Goal: Transaction & Acquisition: Purchase product/service

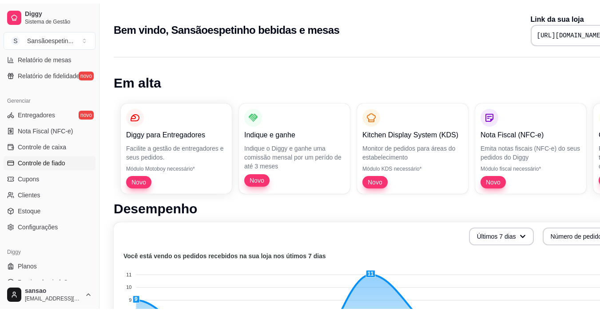
scroll to position [327, 0]
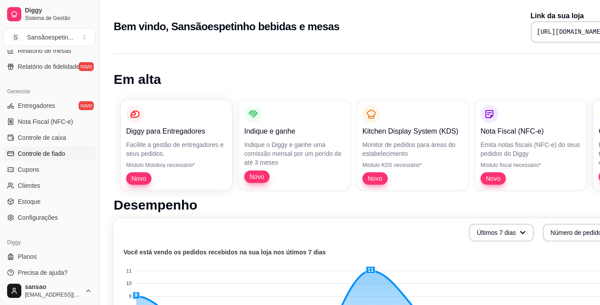
click at [63, 156] on span "Controle de fiado" at bounding box center [42, 153] width 48 height 9
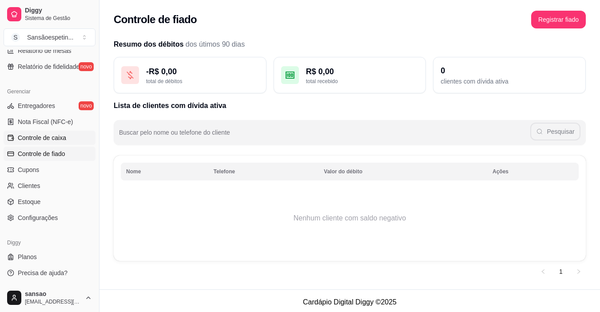
click at [65, 135] on span "Controle de caixa" at bounding box center [42, 137] width 48 height 9
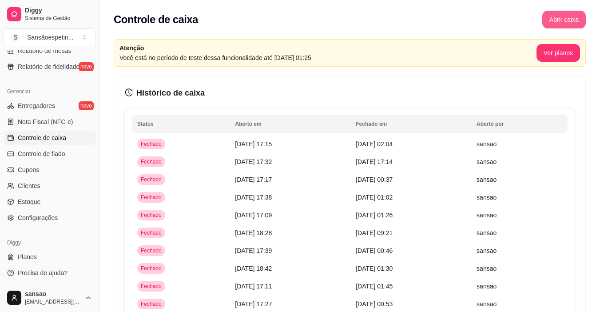
click at [565, 23] on button "Abrir caixa" at bounding box center [564, 20] width 44 height 18
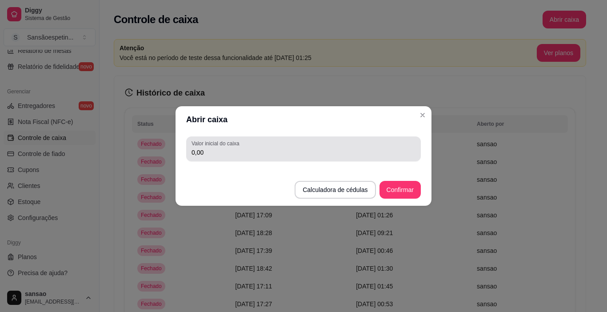
click at [320, 152] on input "0,00" at bounding box center [303, 152] width 224 height 9
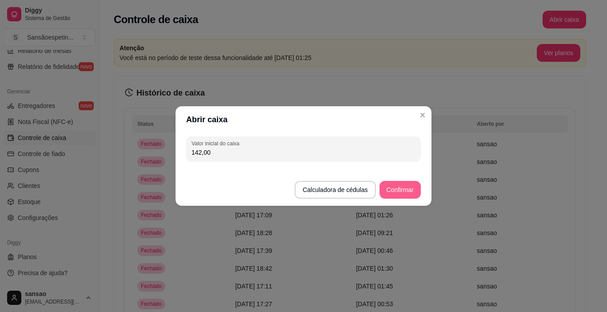
type input "142,00"
click at [388, 198] on button "Confirmar" at bounding box center [400, 189] width 40 height 17
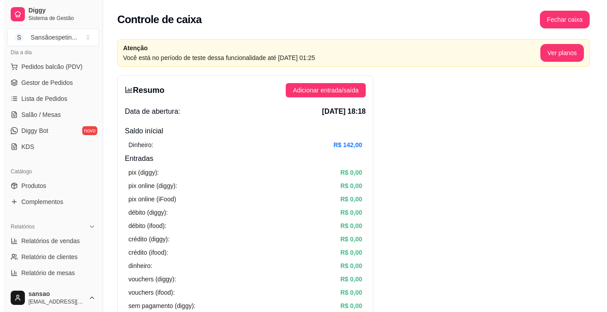
scroll to position [61, 0]
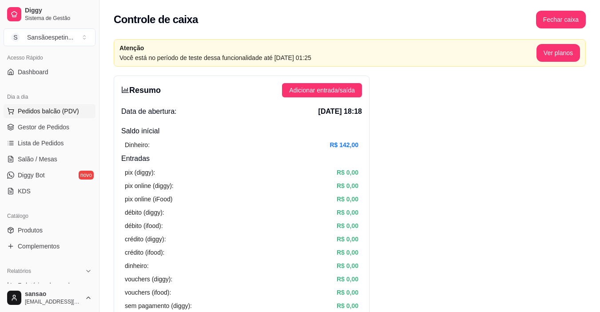
click at [71, 110] on span "Pedidos balcão (PDV)" at bounding box center [48, 111] width 61 height 9
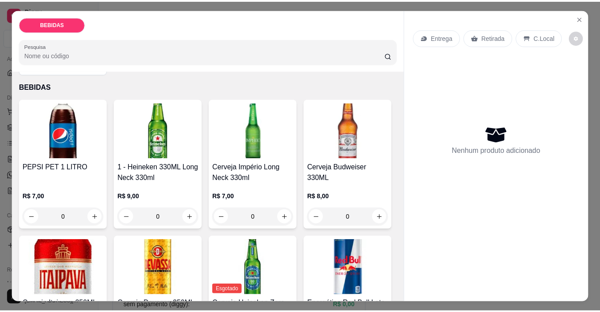
scroll to position [44, 0]
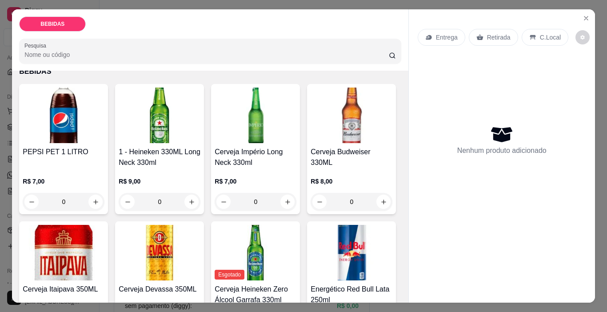
click at [104, 258] on img at bounding box center [64, 253] width 82 height 56
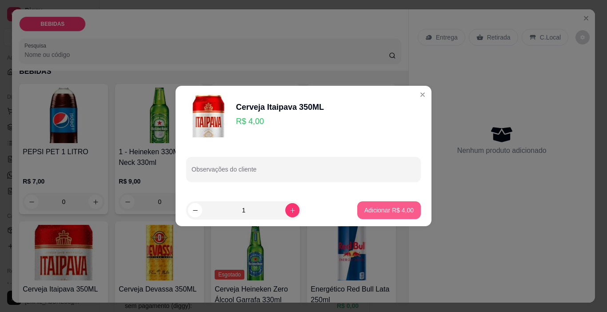
click at [378, 207] on p "Adicionar R$ 4,00" at bounding box center [388, 210] width 49 height 9
type input "1"
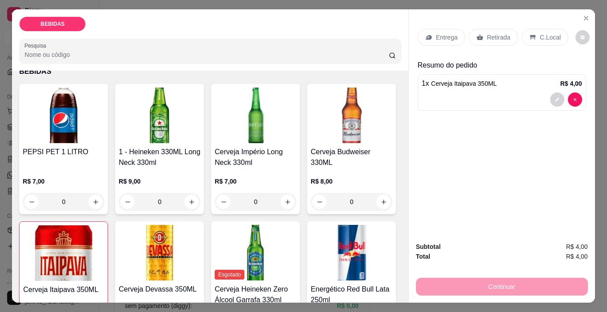
click at [487, 33] on p "Retirada" at bounding box center [499, 37] width 24 height 9
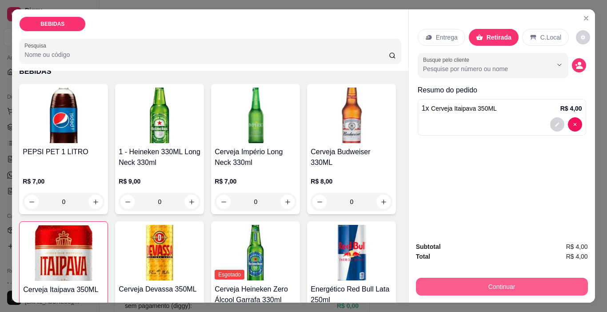
click at [467, 279] on button "Continuar" at bounding box center [502, 287] width 172 height 18
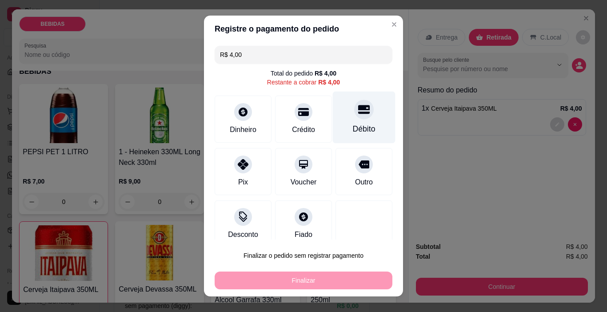
click at [353, 129] on div "Débito" at bounding box center [364, 129] width 23 height 12
type input "R$ 0,00"
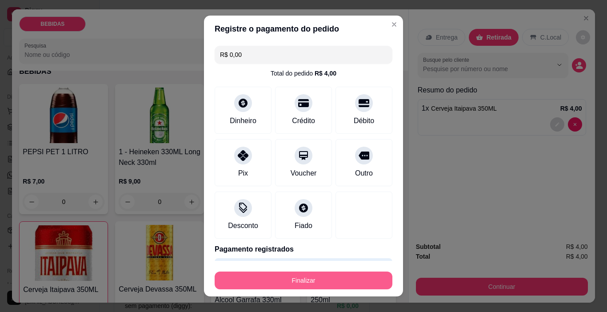
click at [333, 283] on button "Finalizar" at bounding box center [304, 280] width 178 height 18
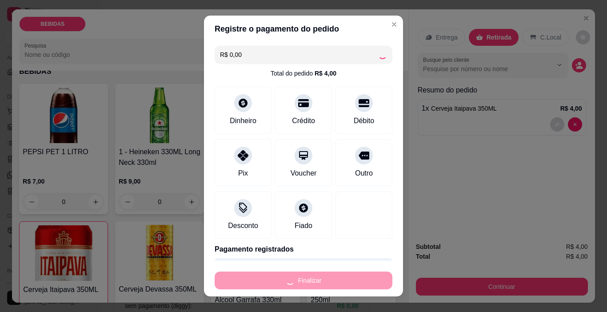
type input "0"
type input "-R$ 4,00"
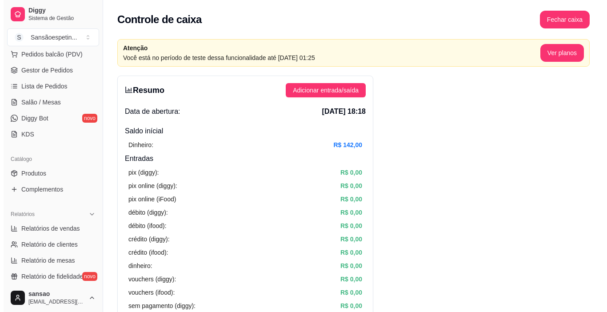
scroll to position [133, 0]
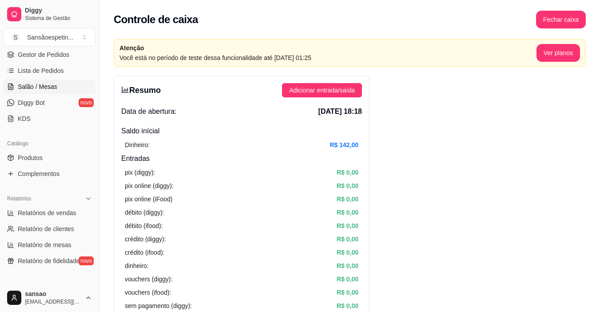
click at [62, 87] on link "Salão / Mesas" at bounding box center [50, 87] width 92 height 14
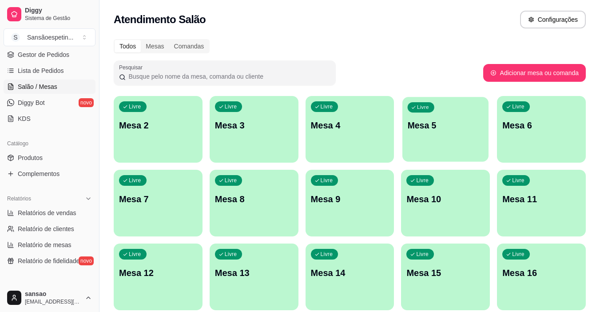
click at [443, 134] on div "Livre Mesa 5" at bounding box center [445, 124] width 86 height 54
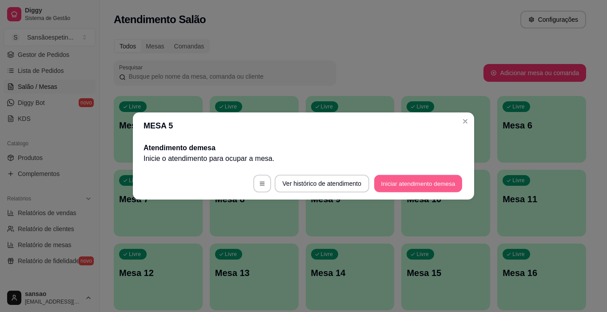
click at [434, 177] on button "Iniciar atendimento de mesa" at bounding box center [418, 183] width 88 height 17
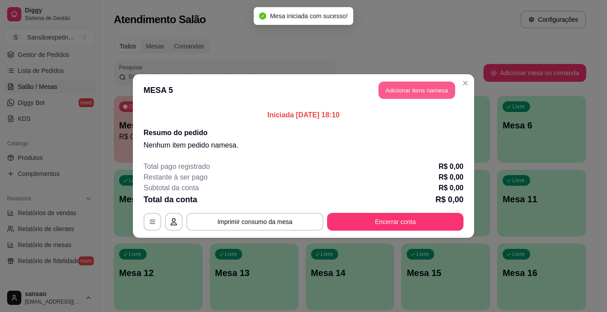
click at [408, 84] on button "Adicionar itens na mesa" at bounding box center [416, 90] width 76 height 17
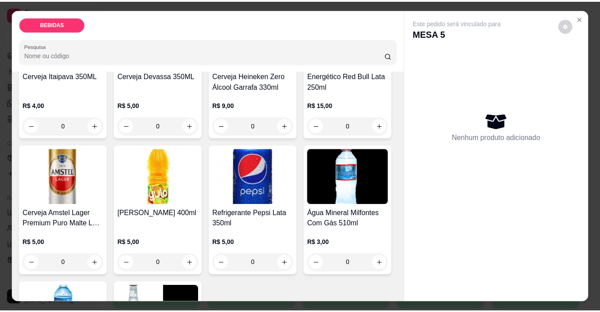
scroll to position [267, 0]
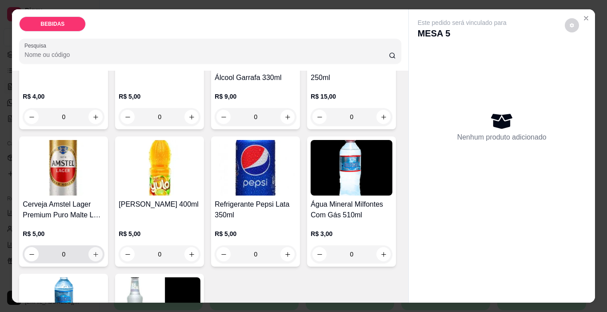
click at [99, 251] on icon "increase-product-quantity" at bounding box center [95, 254] width 7 height 7
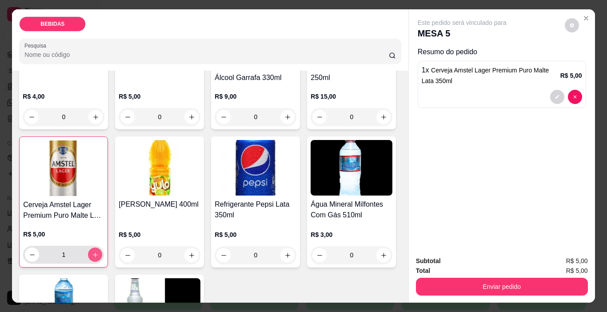
click at [99, 251] on icon "increase-product-quantity" at bounding box center [95, 254] width 7 height 7
type input "2"
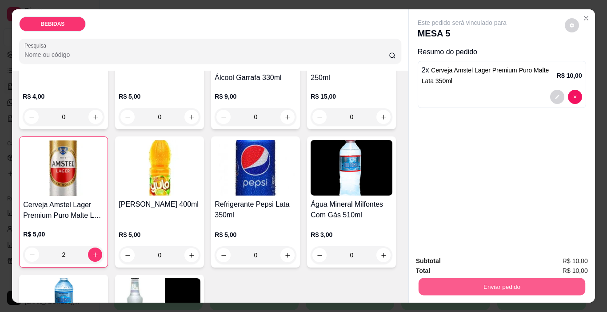
click at [442, 278] on button "Enviar pedido" at bounding box center [501, 286] width 167 height 17
click at [570, 260] on button "Enviar pedido" at bounding box center [564, 261] width 50 height 17
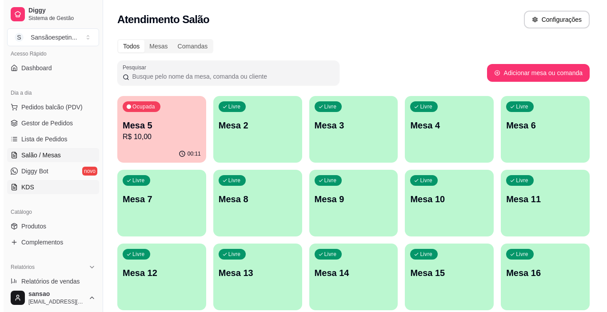
scroll to position [0, 0]
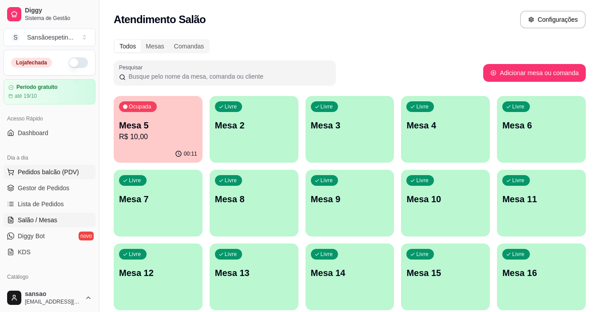
click at [68, 174] on span "Pedidos balcão (PDV)" at bounding box center [48, 171] width 61 height 9
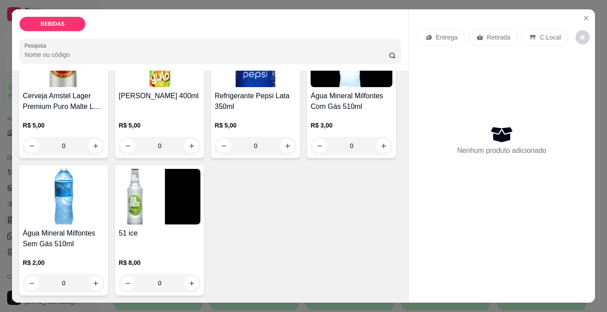
scroll to position [501, 0]
click at [184, 276] on button "increase-product-quantity" at bounding box center [191, 283] width 14 height 14
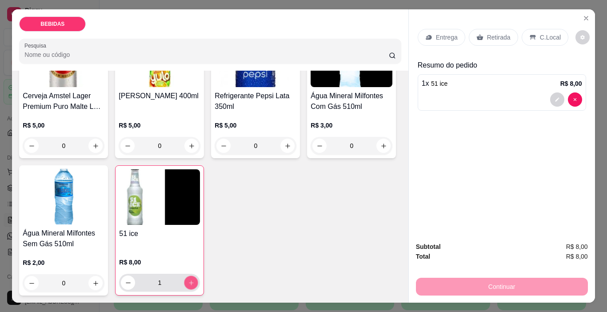
click at [184, 276] on button "increase-product-quantity" at bounding box center [191, 283] width 14 height 14
click at [186, 276] on button "increase-product-quantity" at bounding box center [191, 283] width 14 height 14
type input "3"
click at [487, 33] on p "Retirada" at bounding box center [499, 37] width 24 height 9
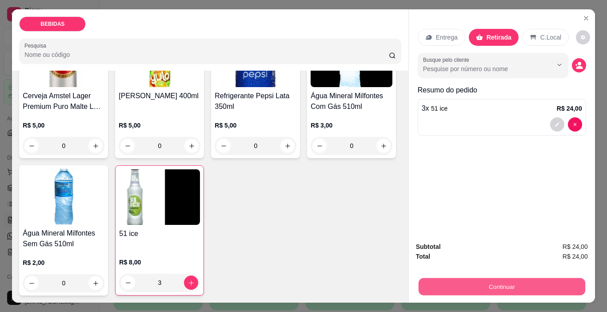
click at [473, 279] on button "Continuar" at bounding box center [501, 286] width 167 height 17
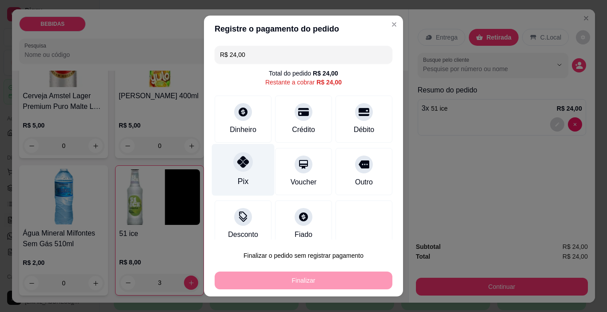
click at [238, 177] on div "Pix" at bounding box center [243, 181] width 11 height 12
type input "R$ 0,00"
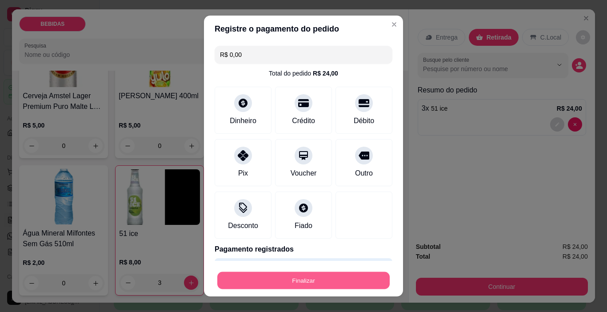
click at [292, 280] on button "Finalizar" at bounding box center [303, 280] width 172 height 17
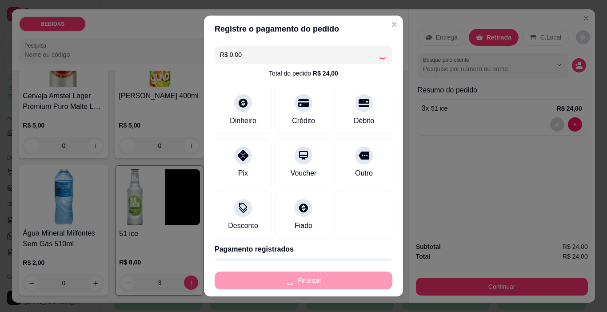
type input "0"
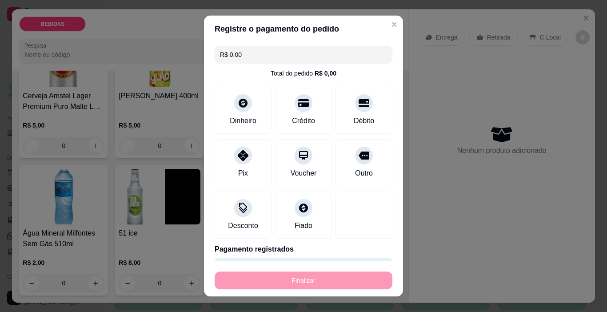
type input "-R$ 24,00"
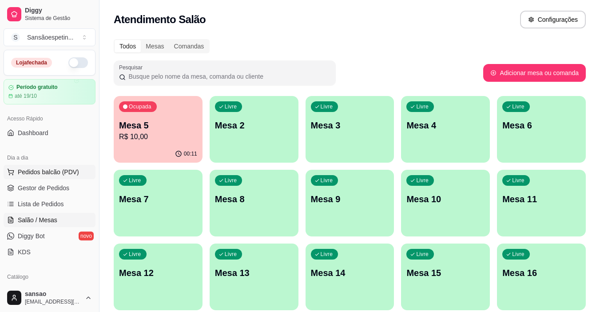
click at [32, 174] on span "Pedidos balcão (PDV)" at bounding box center [48, 171] width 61 height 9
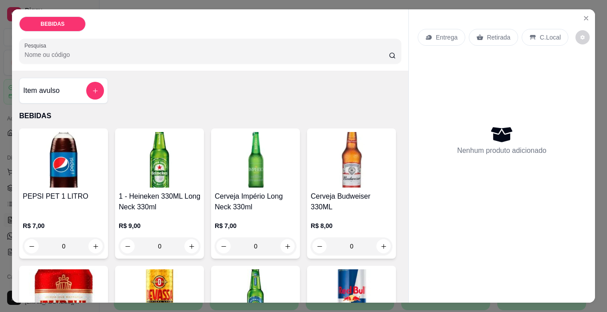
click at [50, 92] on h4 "Item avulso" at bounding box center [41, 90] width 36 height 11
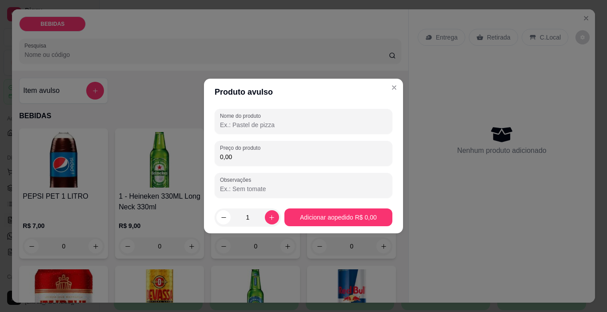
click at [286, 123] on input "Nome do produto" at bounding box center [303, 124] width 167 height 9
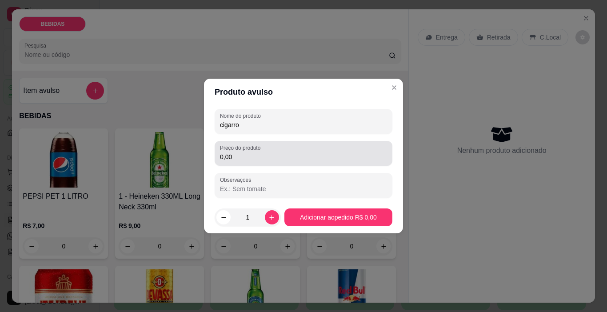
type input "cigarro"
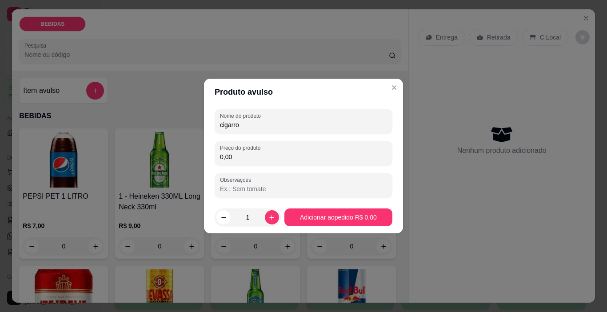
click at [286, 155] on input "0,00" at bounding box center [303, 156] width 167 height 9
type input "2,00"
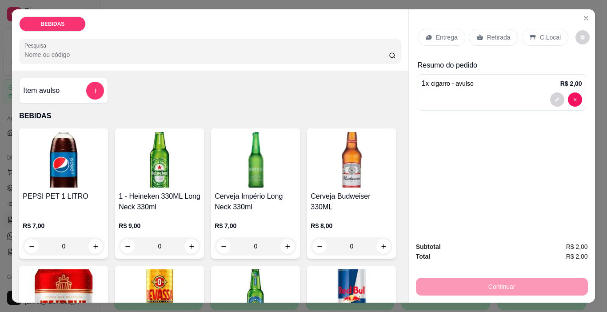
click at [487, 33] on p "Retirada" at bounding box center [499, 37] width 24 height 9
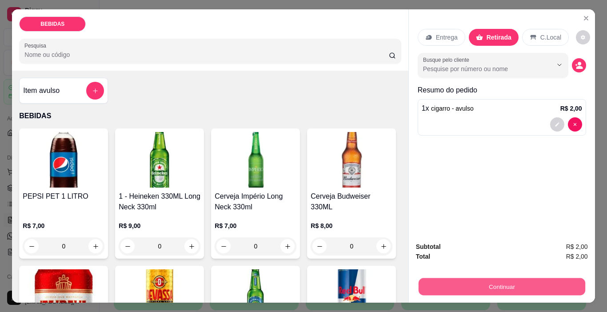
click at [428, 281] on button "Continuar" at bounding box center [501, 286] width 167 height 17
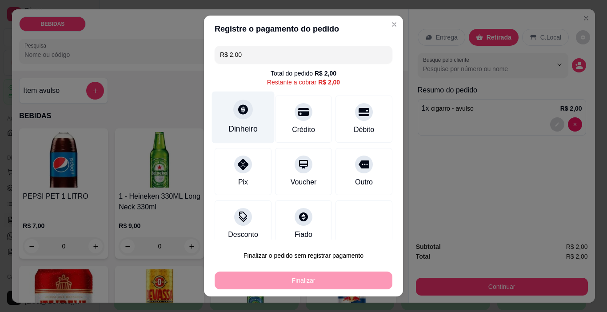
click at [216, 128] on div "Dinheiro" at bounding box center [243, 118] width 63 height 52
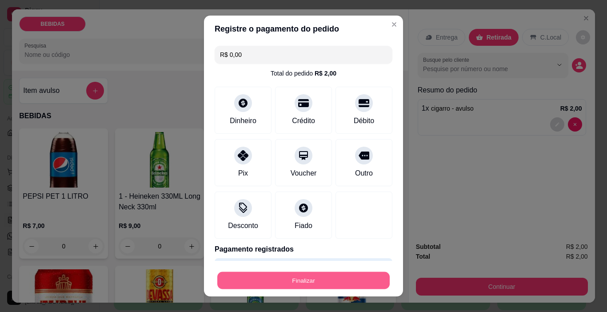
click at [346, 278] on button "Finalizar" at bounding box center [303, 280] width 172 height 17
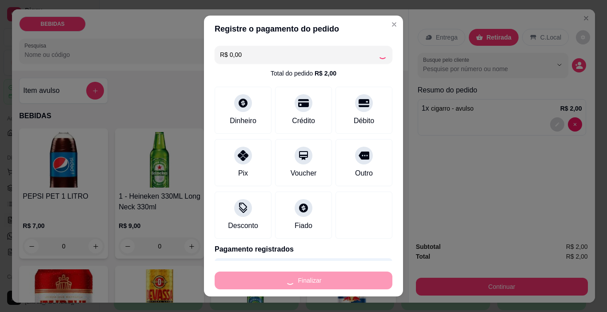
type input "-R$ 2,00"
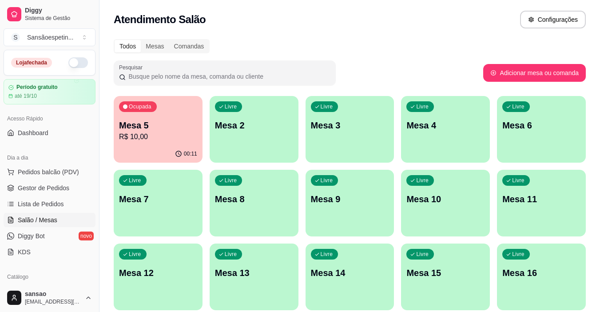
click at [165, 126] on p "Mesa 5" at bounding box center [158, 125] width 78 height 12
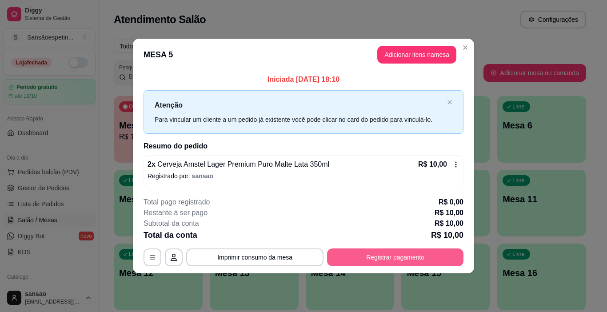
click at [436, 253] on button "Registrar pagamento" at bounding box center [395, 257] width 136 height 18
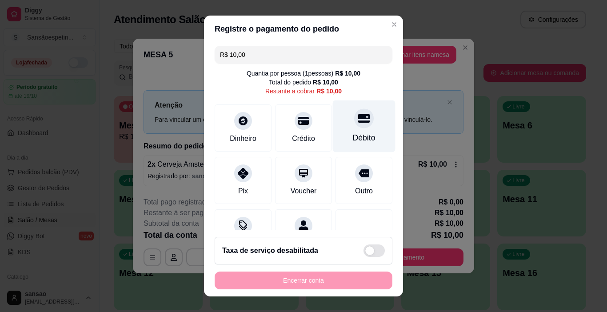
click at [358, 122] on icon at bounding box center [364, 118] width 12 height 9
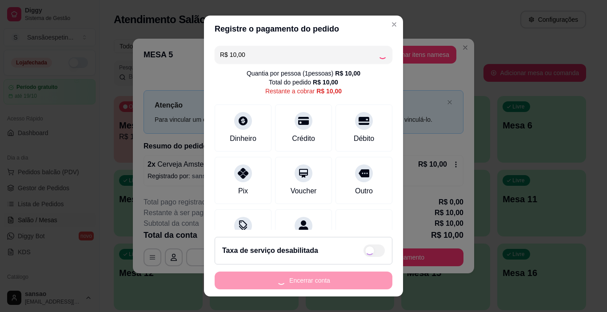
type input "R$ 0,00"
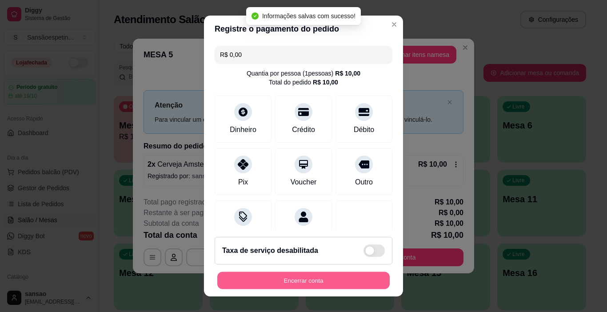
click at [322, 279] on button "Encerrar conta" at bounding box center [303, 280] width 172 height 17
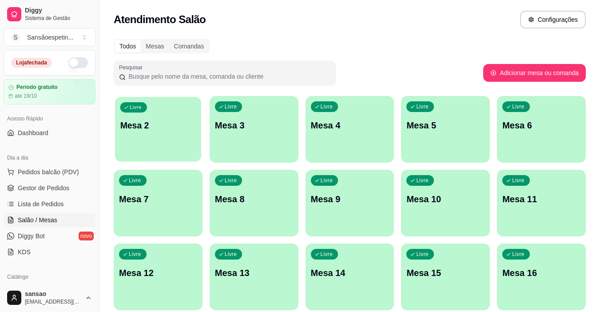
click at [130, 136] on div "Livre Mesa 2" at bounding box center [158, 124] width 86 height 54
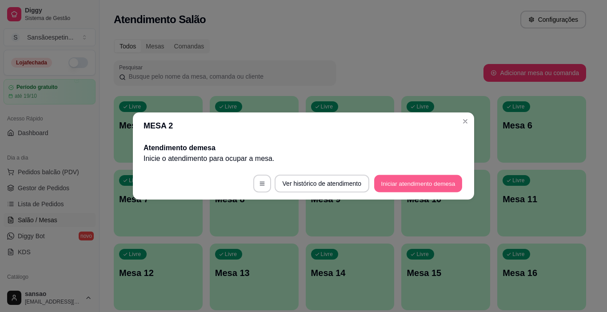
click at [409, 179] on button "Iniciar atendimento de mesa" at bounding box center [418, 183] width 88 height 17
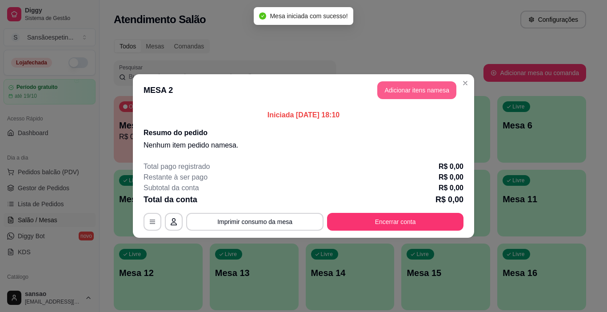
click at [417, 86] on button "Adicionar itens na mesa" at bounding box center [416, 90] width 79 height 18
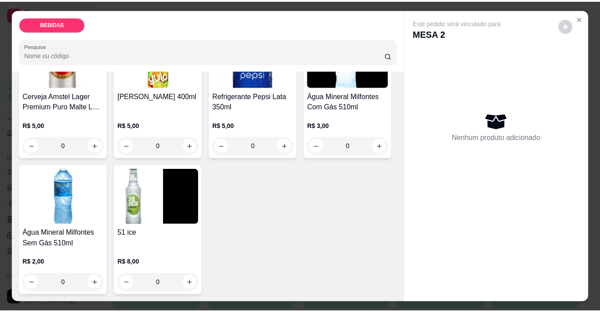
scroll to position [501, 0]
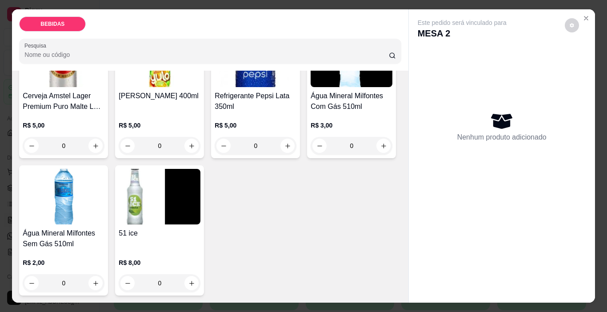
click at [310, 91] on h4 "Água Mineral Milfontes Com Gás 510ml" at bounding box center [351, 101] width 82 height 21
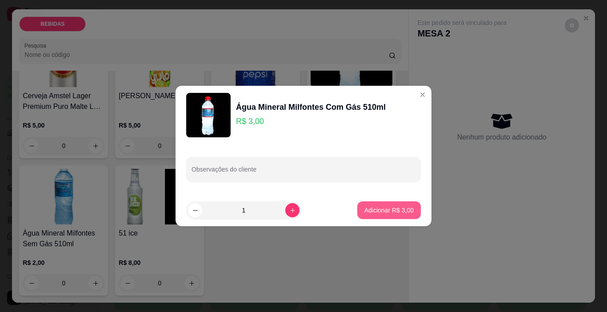
click at [391, 205] on button "Adicionar R$ 3,00" at bounding box center [389, 210] width 64 height 18
type input "1"
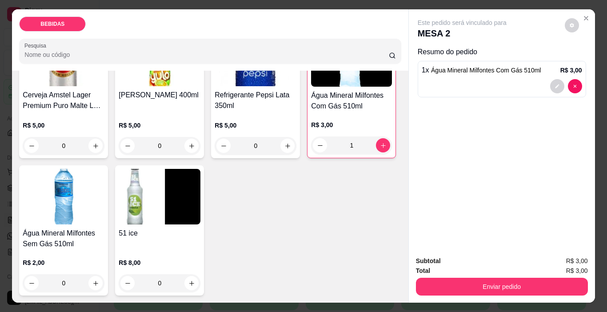
click at [164, 217] on img at bounding box center [160, 197] width 82 height 56
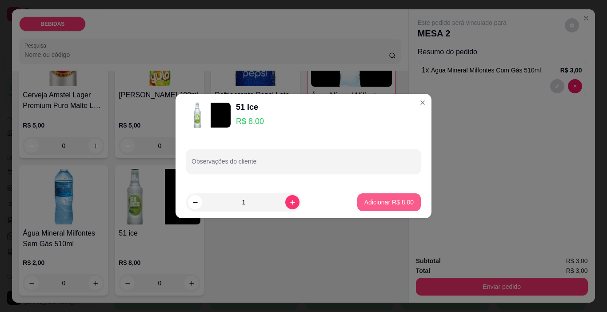
click at [377, 200] on p "Adicionar R$ 8,00" at bounding box center [388, 202] width 49 height 9
type input "1"
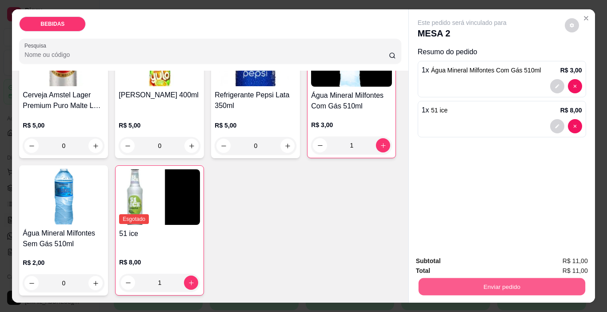
click at [489, 288] on button "Enviar pedido" at bounding box center [501, 286] width 167 height 17
click at [568, 255] on button "Enviar pedido" at bounding box center [564, 261] width 49 height 16
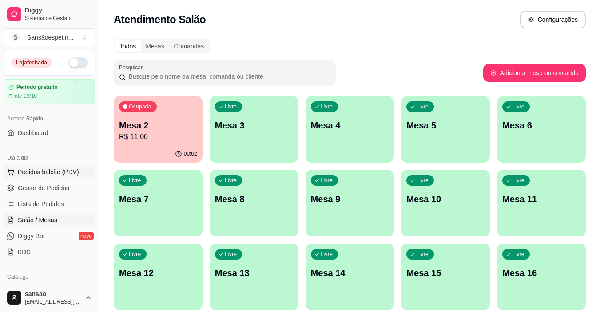
click at [37, 173] on span "Pedidos balcão (PDV)" at bounding box center [48, 171] width 61 height 9
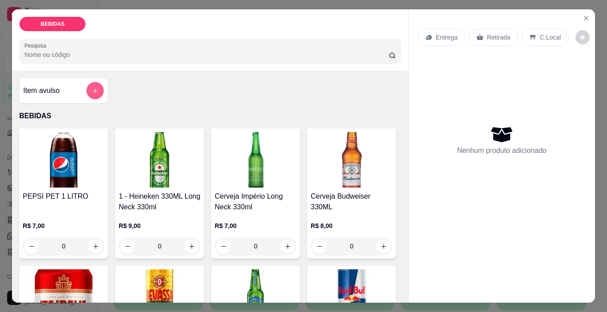
click at [92, 88] on icon "add-separate-item" at bounding box center [95, 91] width 7 height 7
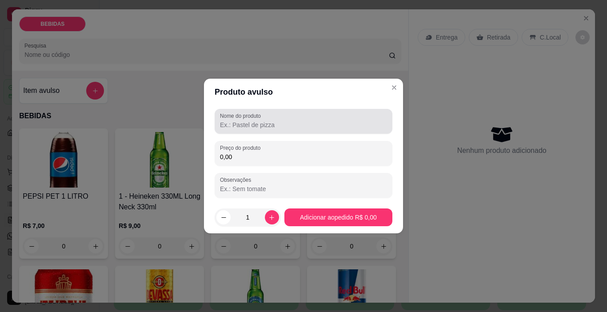
click at [328, 128] on input "Nome do produto" at bounding box center [303, 124] width 167 height 9
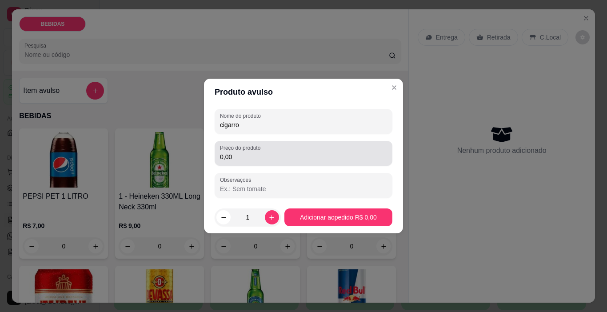
type input "cigarro"
click at [279, 146] on div "0,00" at bounding box center [303, 153] width 167 height 18
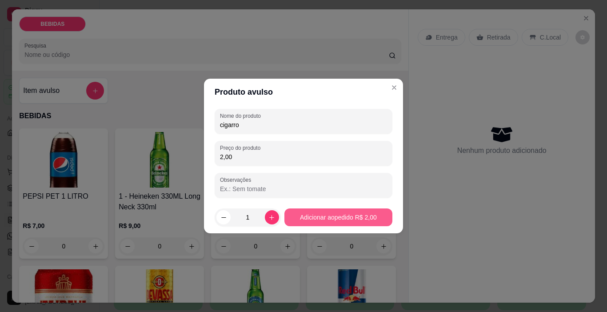
type input "2,00"
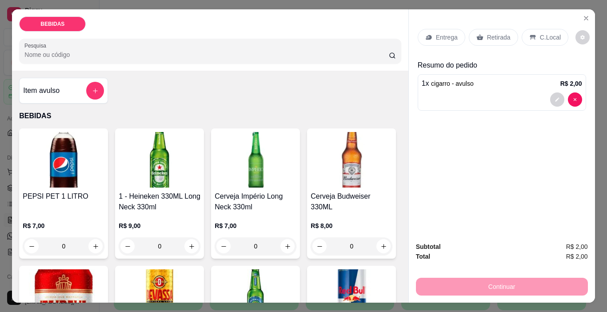
click at [480, 33] on div "Retirada" at bounding box center [493, 37] width 49 height 17
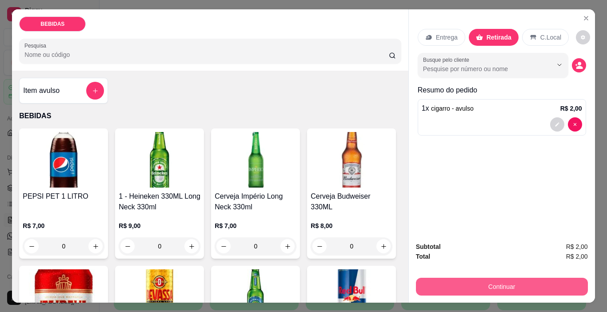
click at [481, 278] on button "Continuar" at bounding box center [502, 287] width 172 height 18
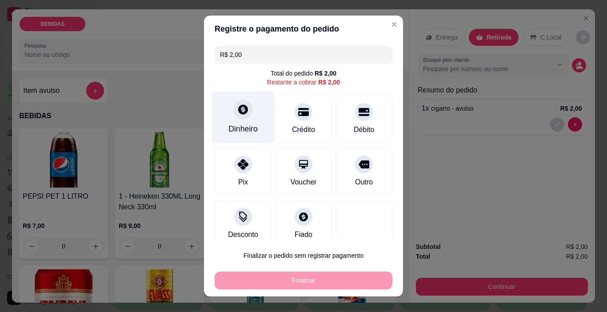
click at [225, 114] on div "Dinheiro" at bounding box center [243, 118] width 63 height 52
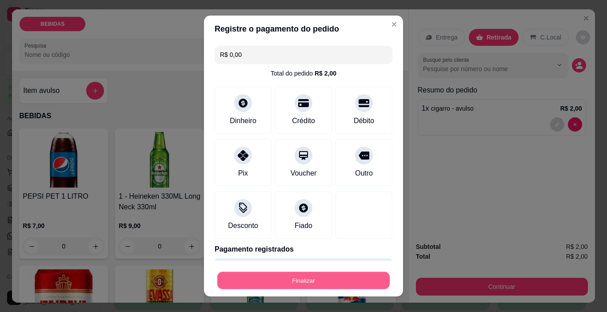
click at [345, 280] on button "Finalizar" at bounding box center [303, 280] width 172 height 17
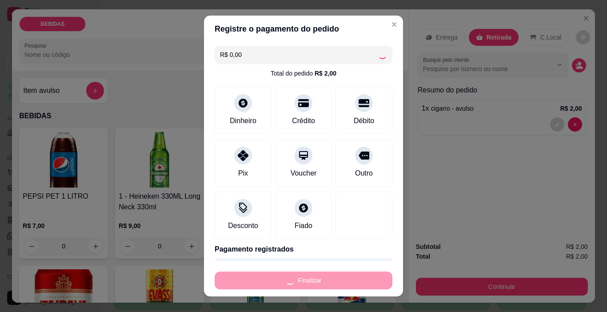
type input "-R$ 2,00"
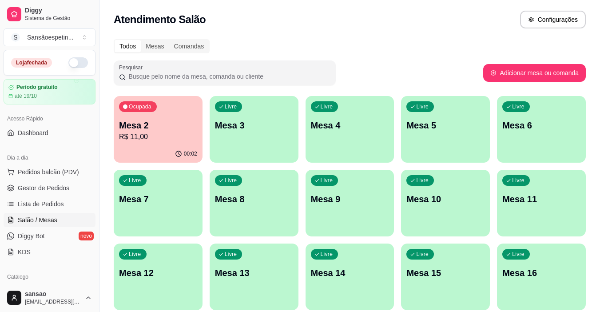
click at [155, 121] on p "Mesa 2" at bounding box center [158, 125] width 78 height 12
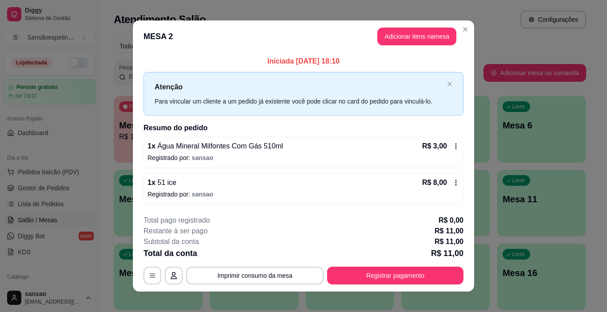
click at [207, 179] on div "1 x 51 ice R$ 8,00" at bounding box center [303, 182] width 312 height 11
click at [396, 44] on button "Adicionar itens na mesa" at bounding box center [416, 36] width 76 height 17
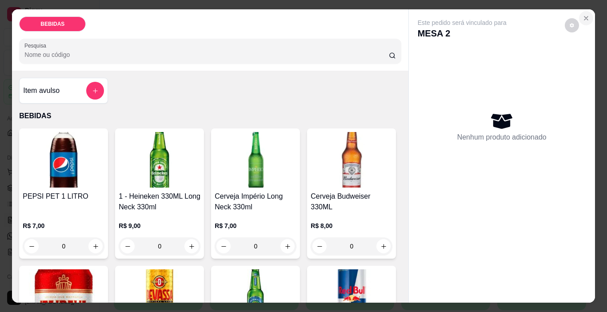
click at [582, 15] on icon "Close" at bounding box center [585, 18] width 7 height 7
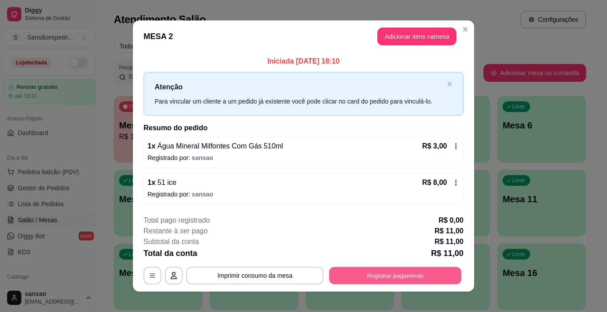
click at [428, 283] on button "Registrar pagamento" at bounding box center [395, 275] width 132 height 17
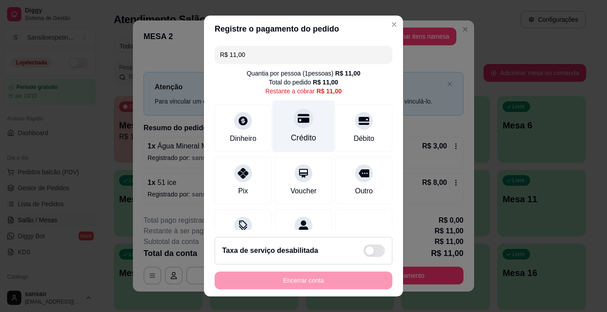
click at [298, 122] on icon at bounding box center [304, 118] width 12 height 9
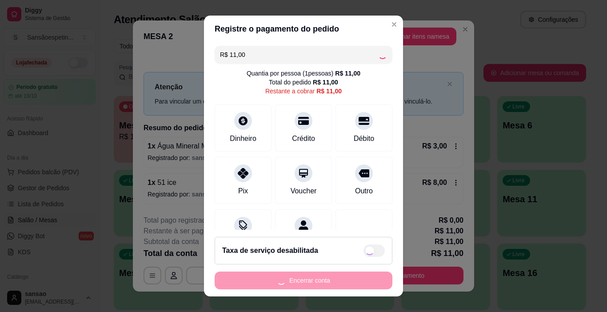
type input "R$ 0,00"
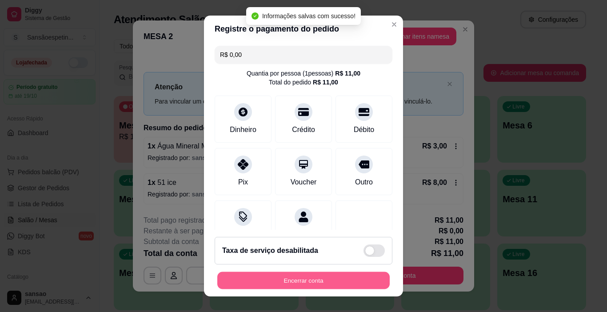
click at [334, 282] on button "Encerrar conta" at bounding box center [303, 280] width 172 height 17
